Goal: Task Accomplishment & Management: Manage account settings

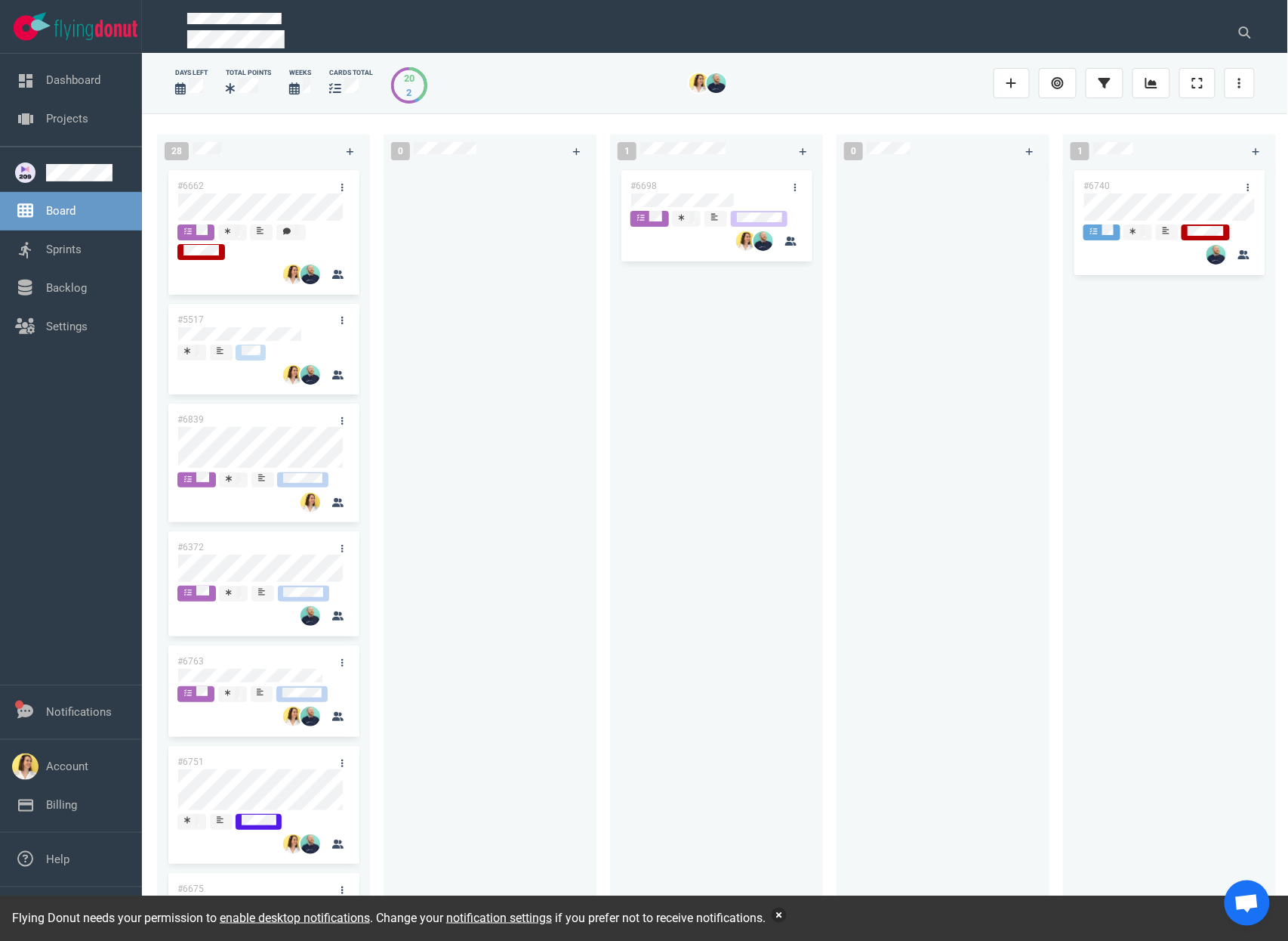
click at [787, 921] on button "button" at bounding box center [780, 915] width 15 height 15
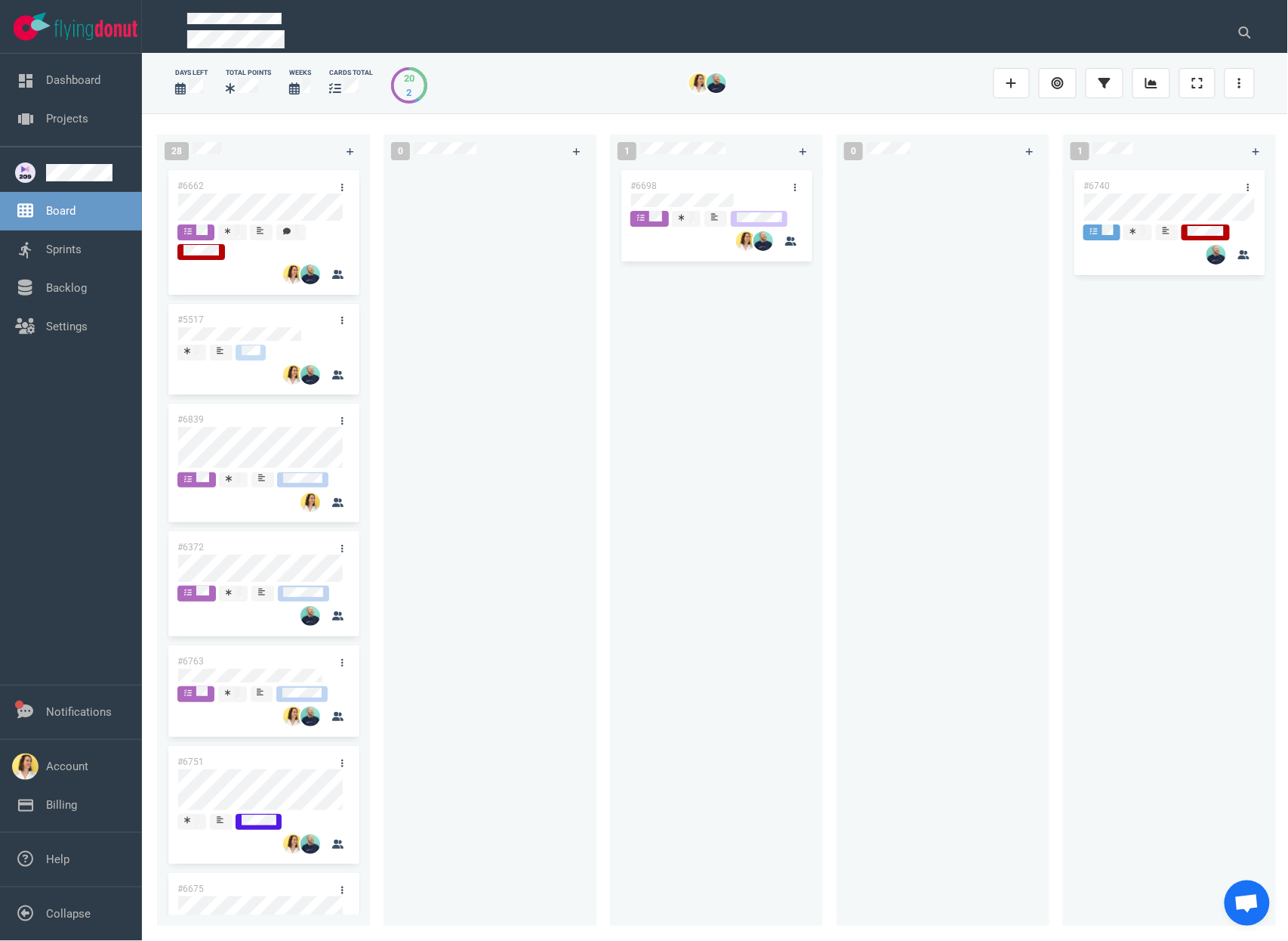
click at [658, 590] on div "#6698" at bounding box center [716, 538] width 195 height 742
drag, startPoint x: 471, startPoint y: 450, endPoint x: 466, endPoint y: 436, distance: 14.9
click at [471, 450] on div at bounding box center [490, 538] width 195 height 742
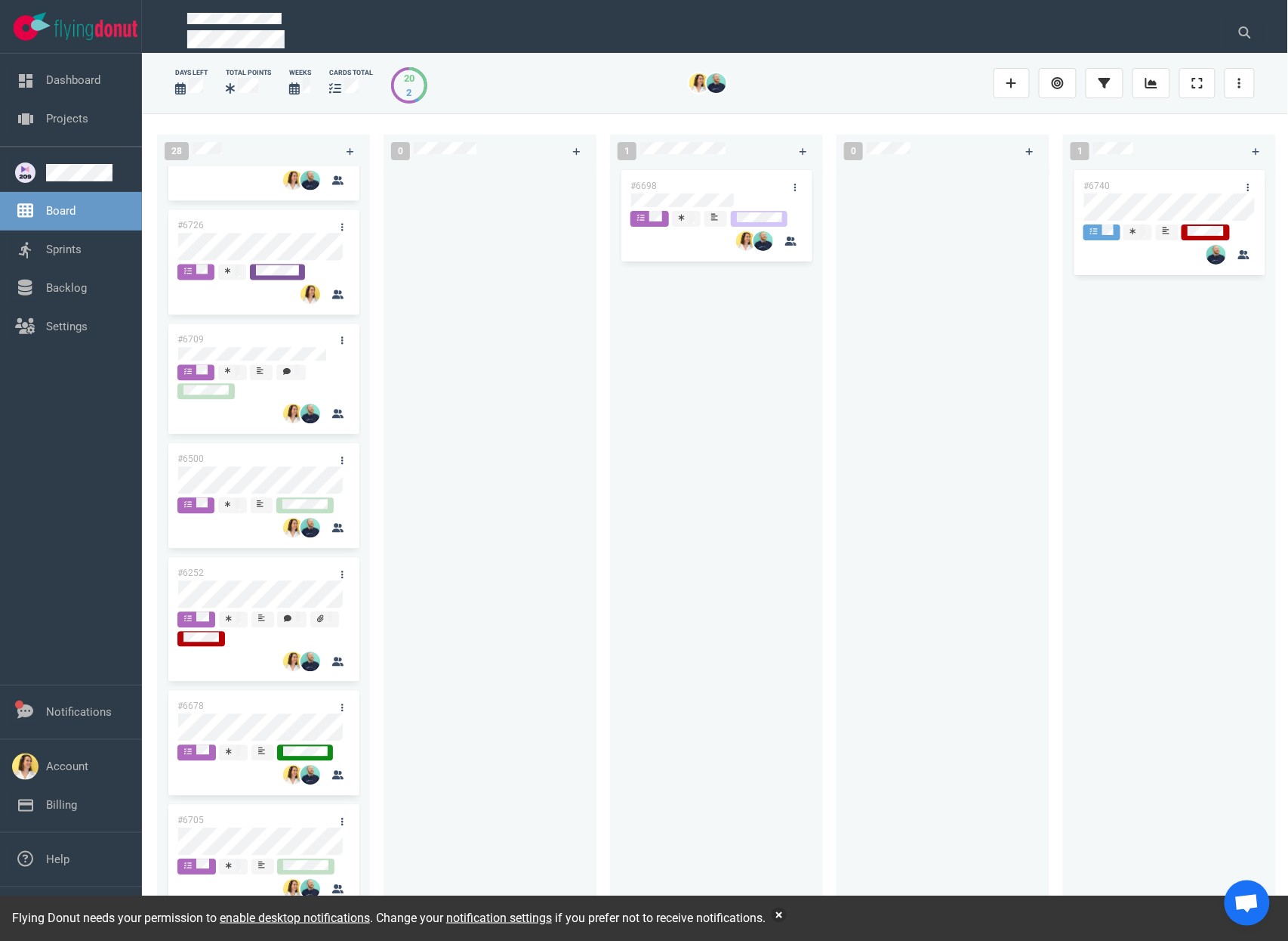
scroll to position [1047, 0]
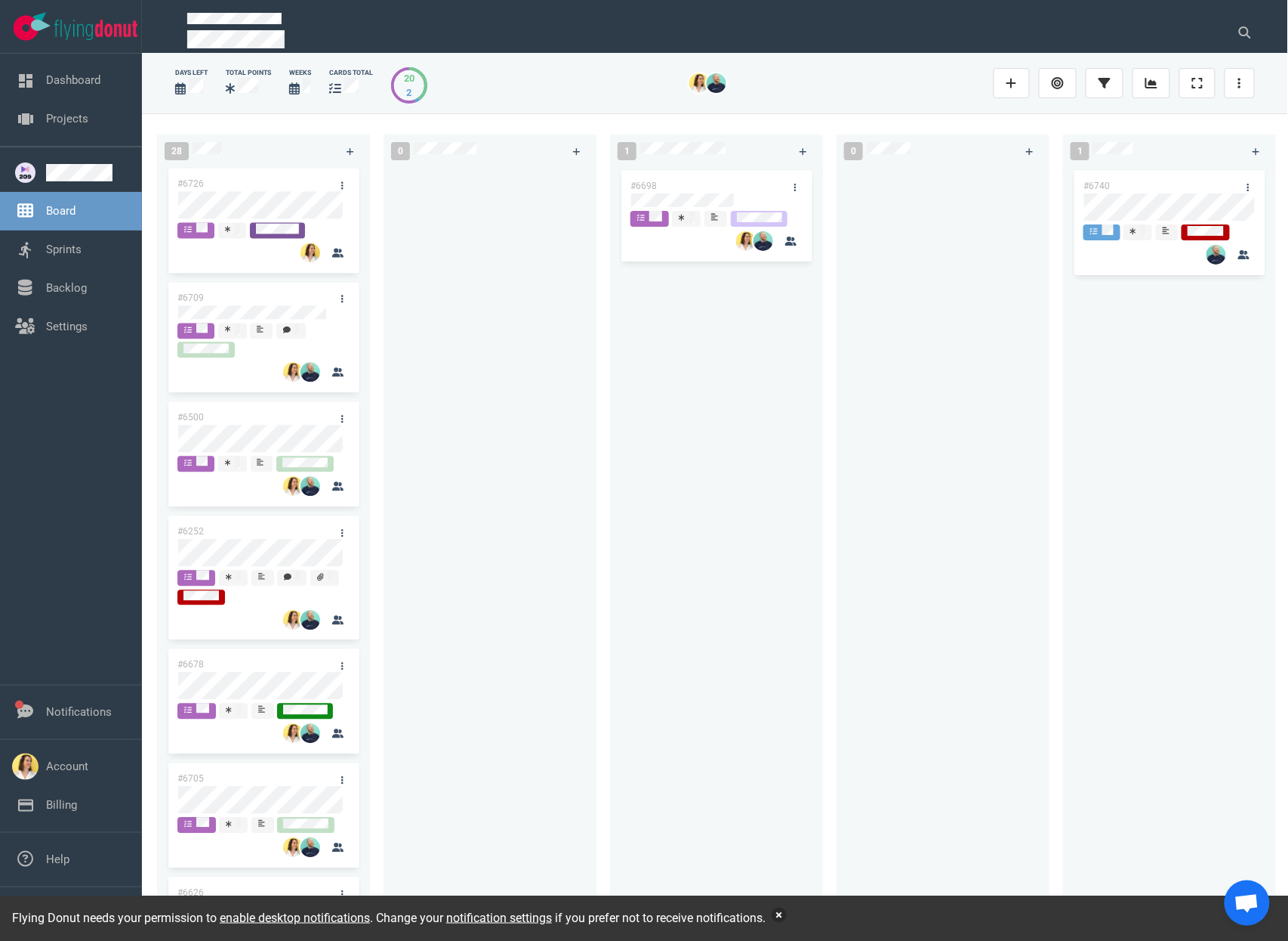
click at [787, 918] on button "button" at bounding box center [780, 915] width 15 height 15
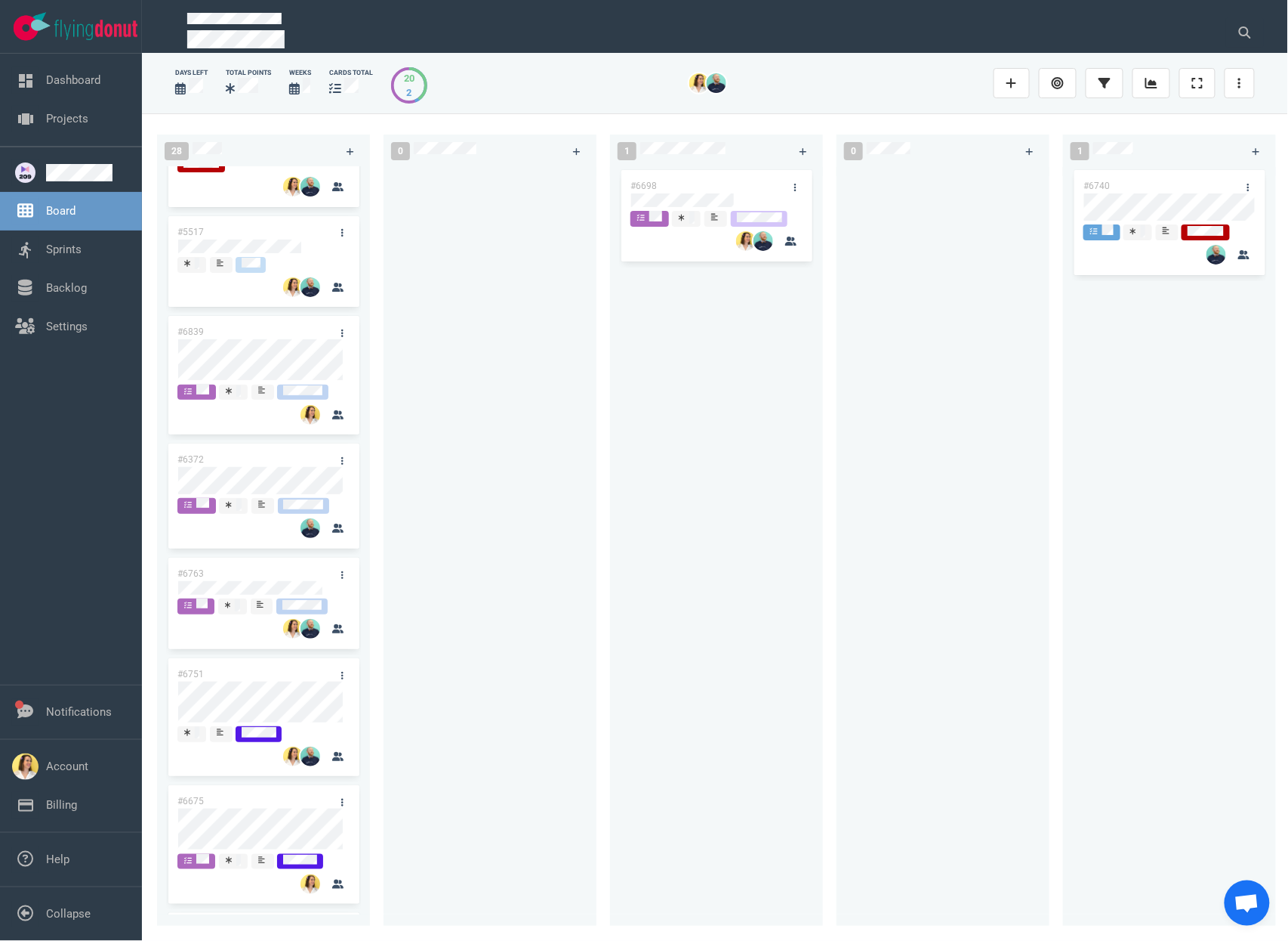
scroll to position [0, 0]
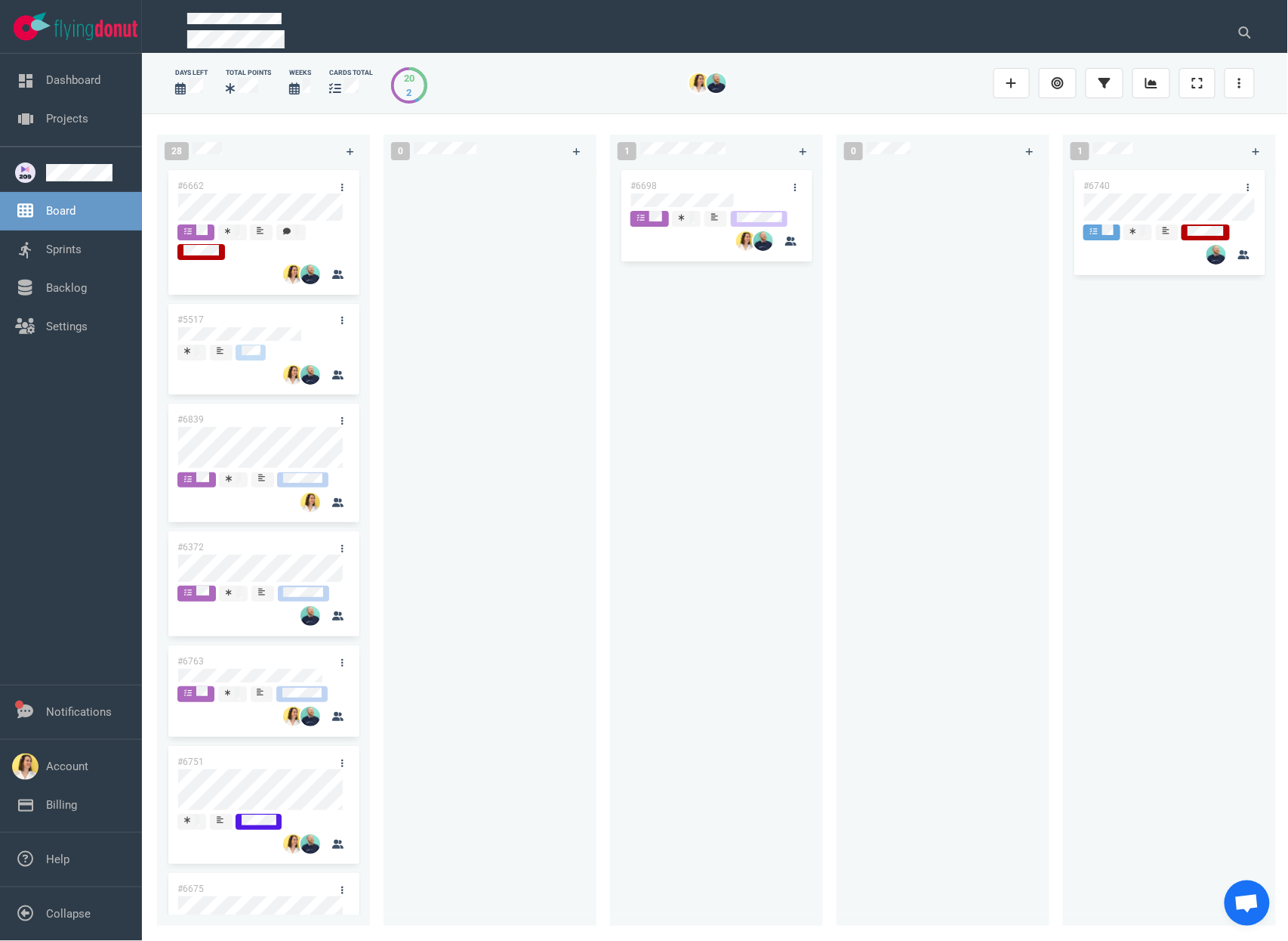
click at [567, 553] on div at bounding box center [490, 538] width 195 height 742
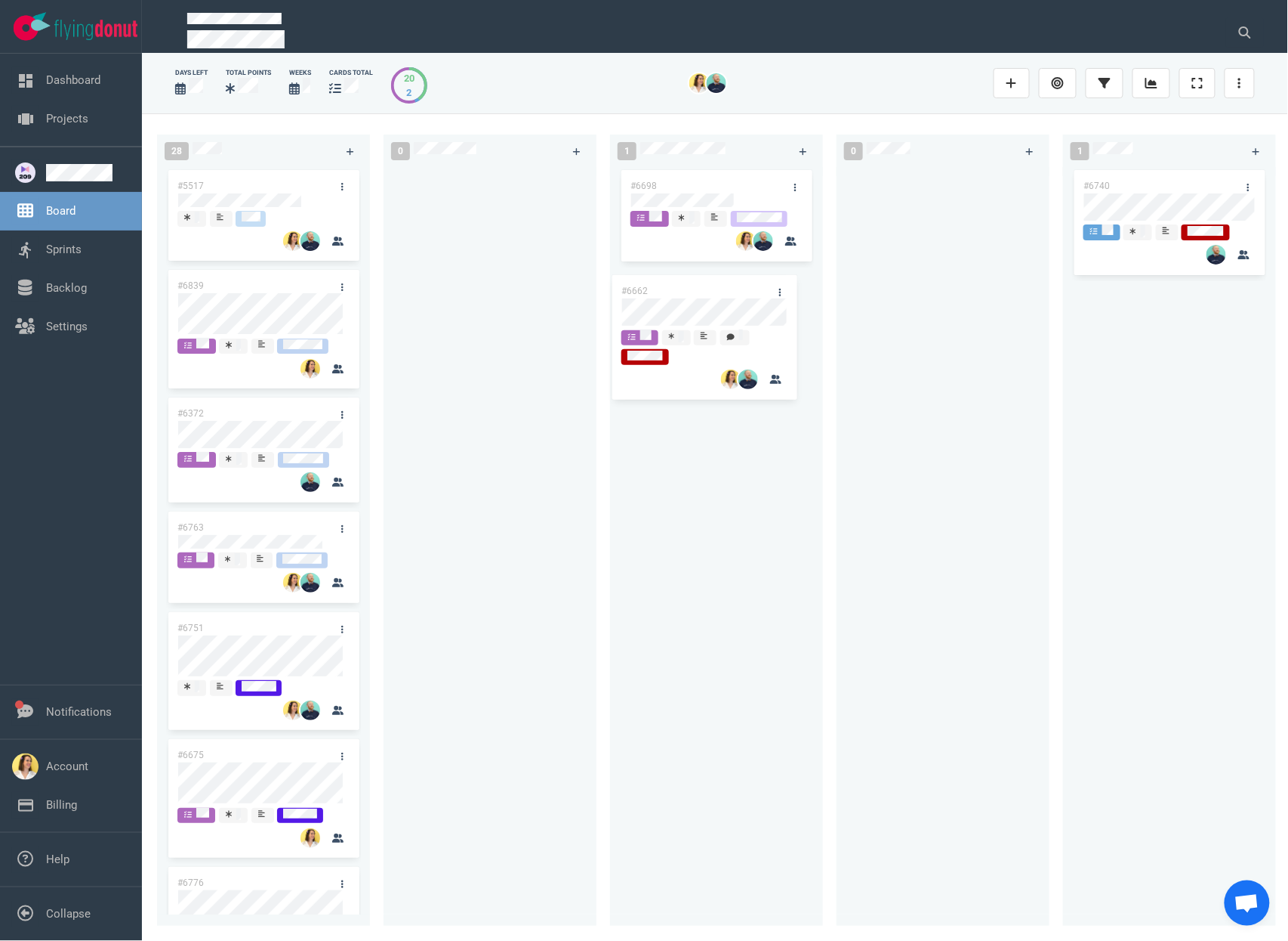
click at [674, 300] on div "28 #6662 #5517 #6839 #6372 #6763 #6751 #6675 #6776 #6728 #6726 #6709 #6500 #625…" at bounding box center [714, 526] width 1146 height 826
click at [689, 560] on div "#6698 #6662" at bounding box center [716, 538] width 195 height 742
click at [860, 533] on div at bounding box center [942, 538] width 195 height 742
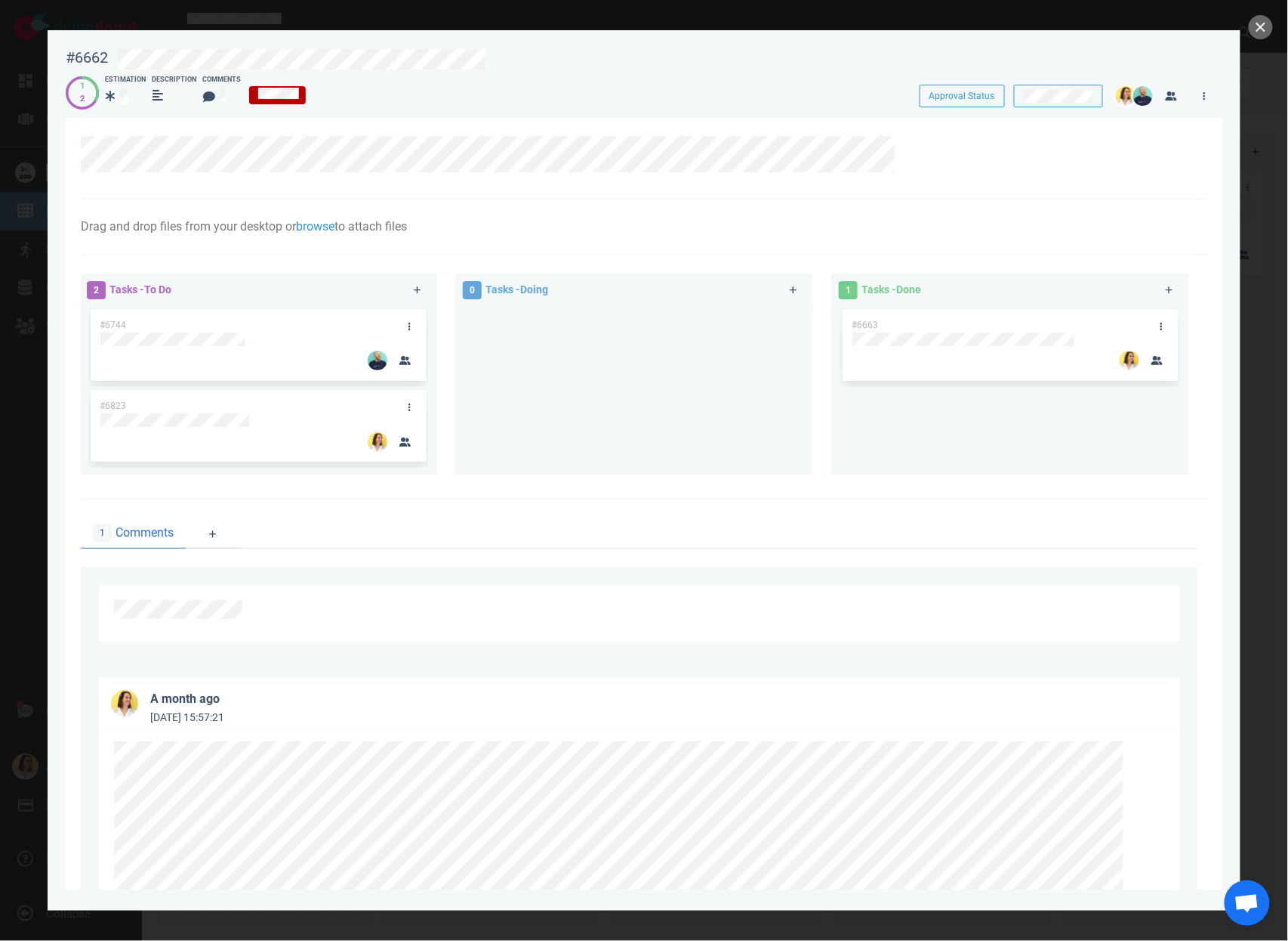
scroll to position [289, 0]
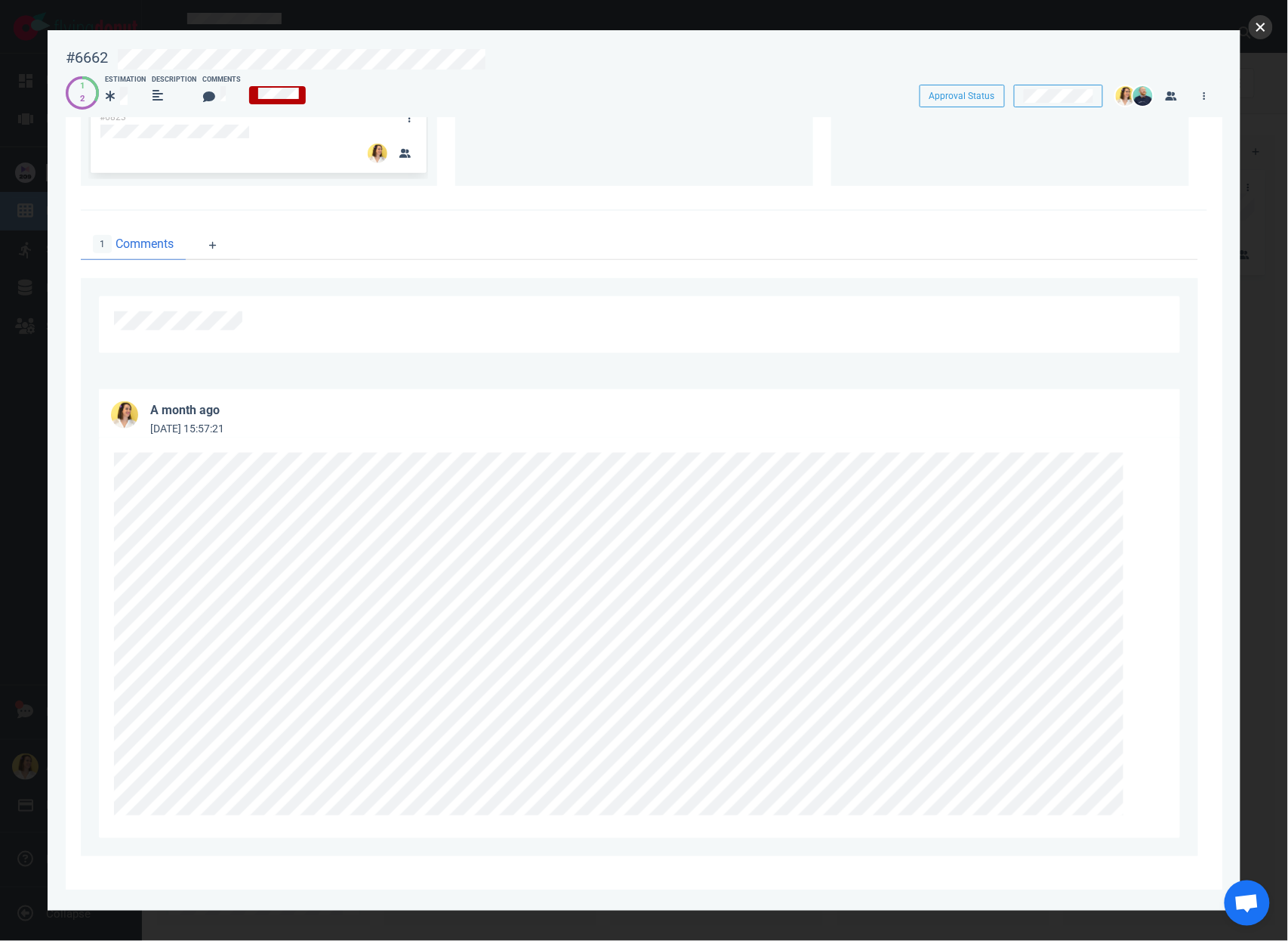
click at [1256, 33] on button "close" at bounding box center [1261, 27] width 24 height 24
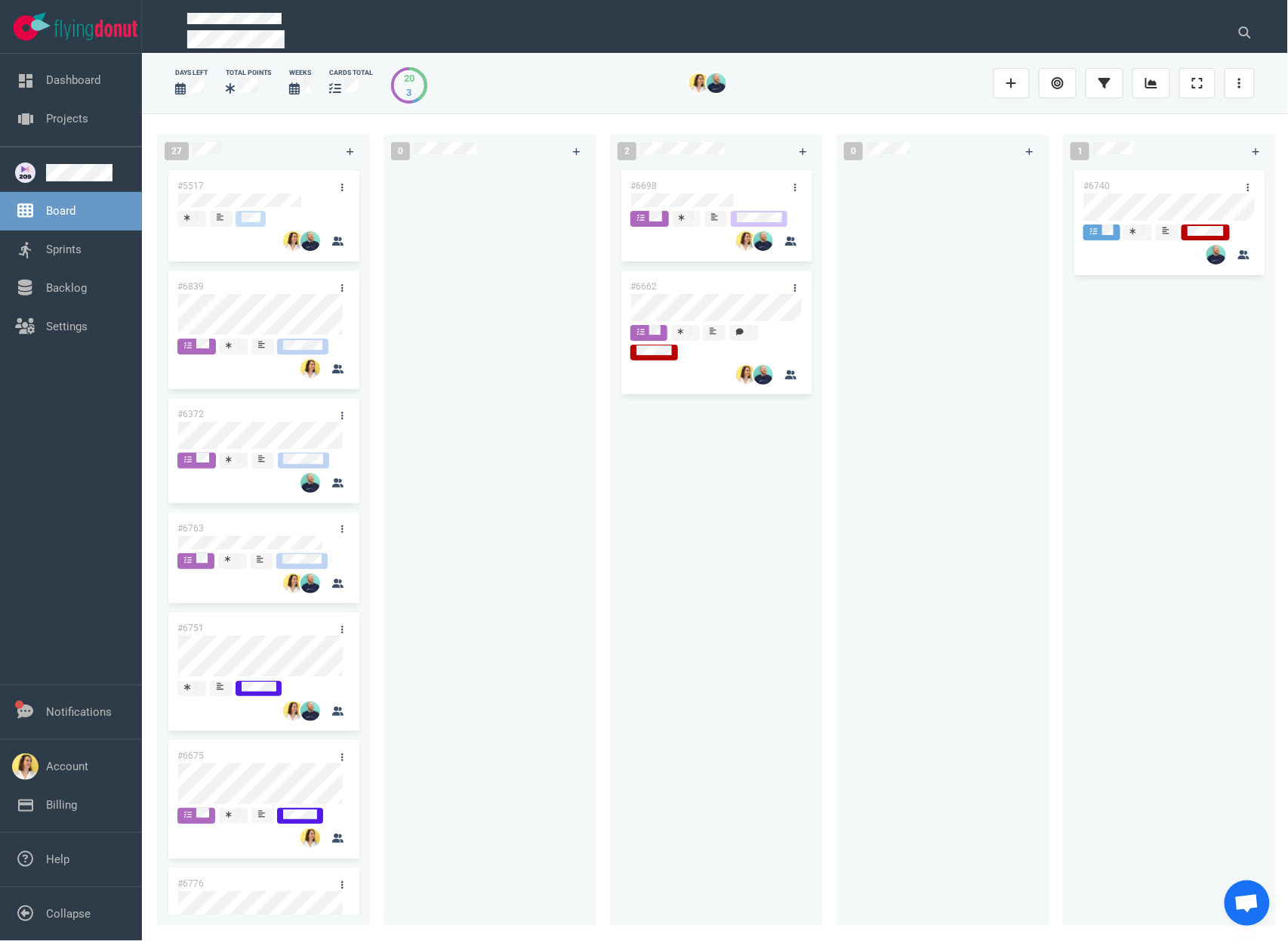
click at [585, 494] on div at bounding box center [490, 538] width 195 height 742
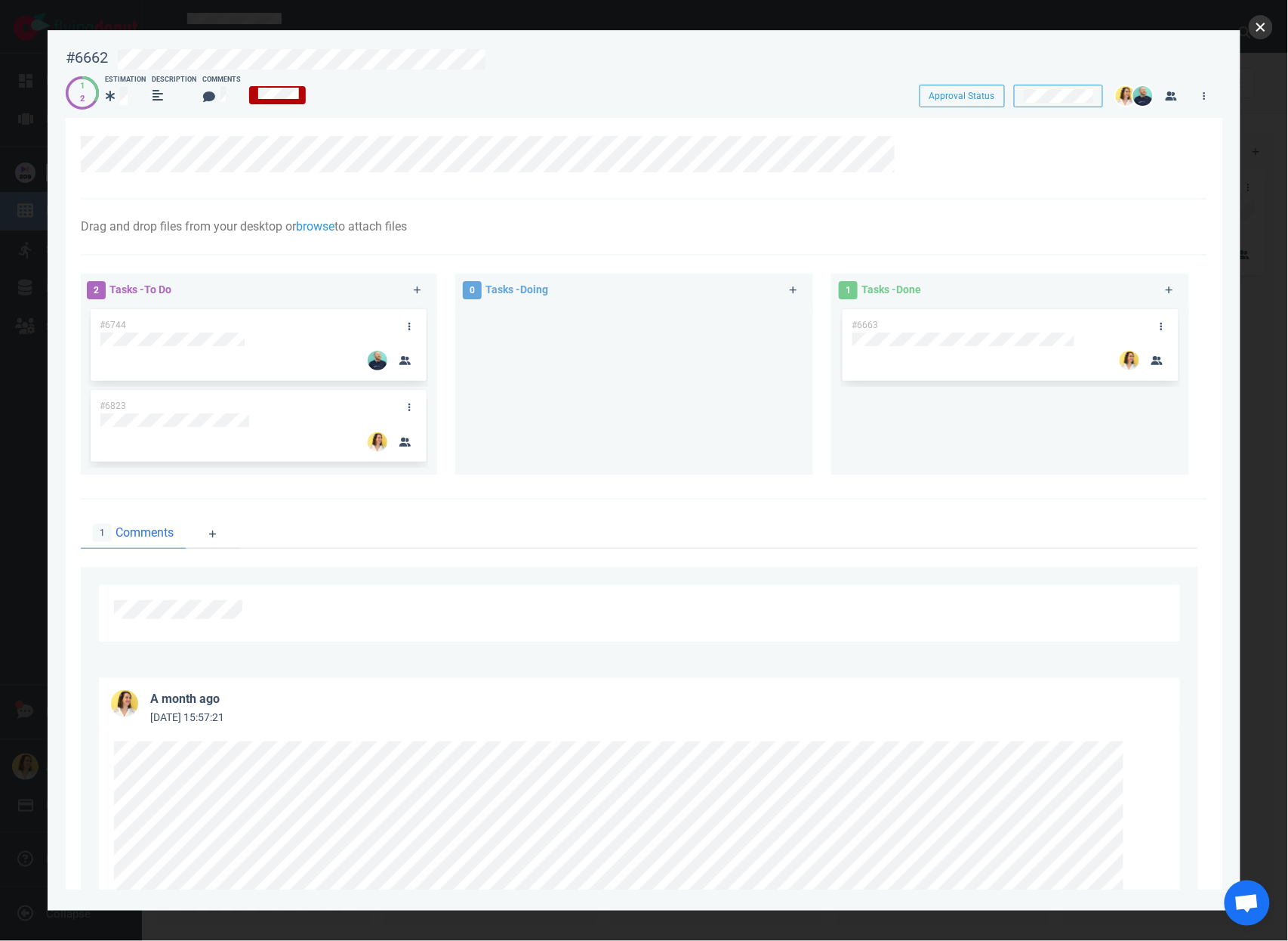
click at [1267, 34] on button "close" at bounding box center [1261, 27] width 24 height 24
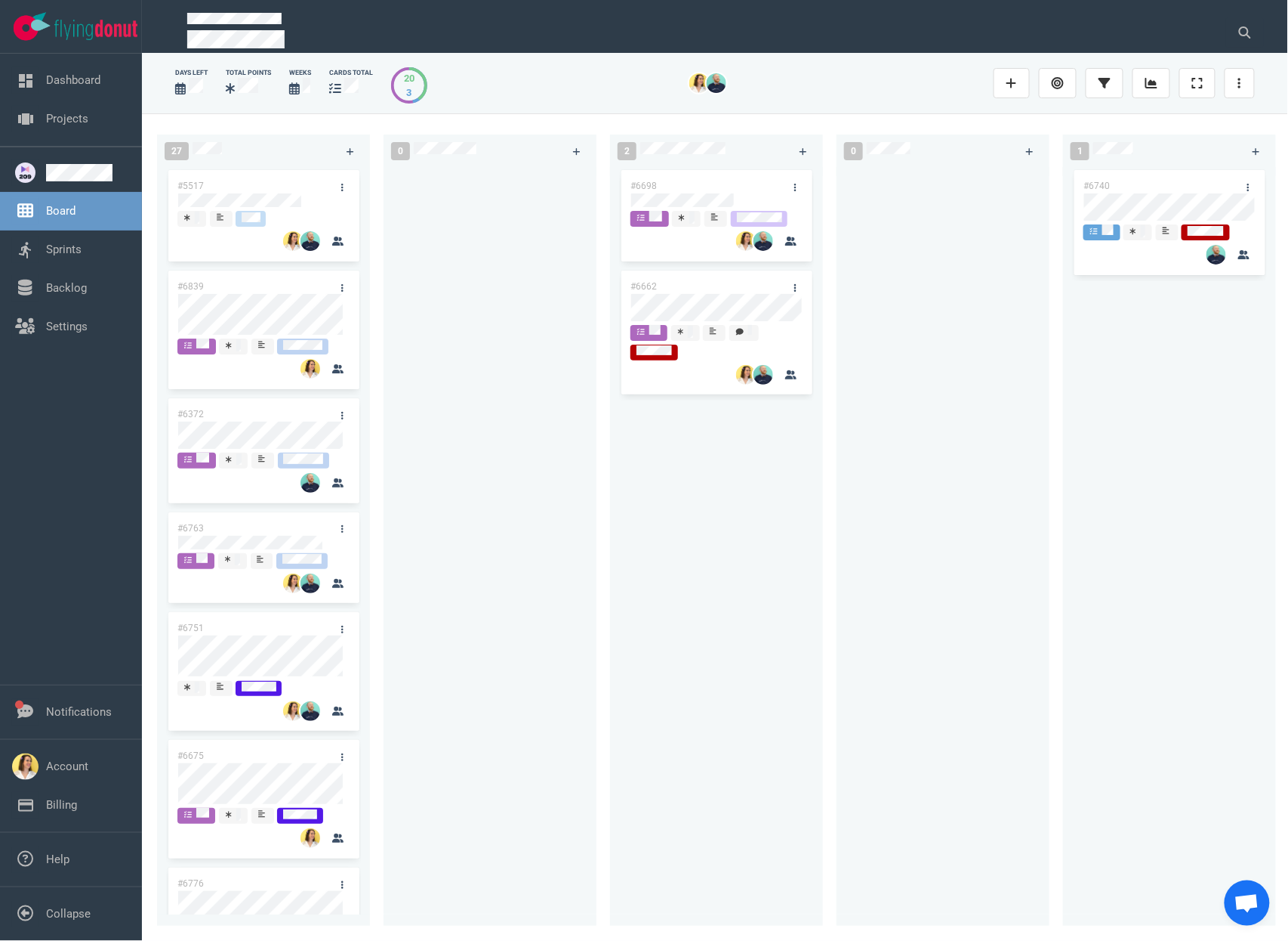
click at [600, 441] on div "0" at bounding box center [496, 527] width 226 height 803
